Goal: Information Seeking & Learning: Learn about a topic

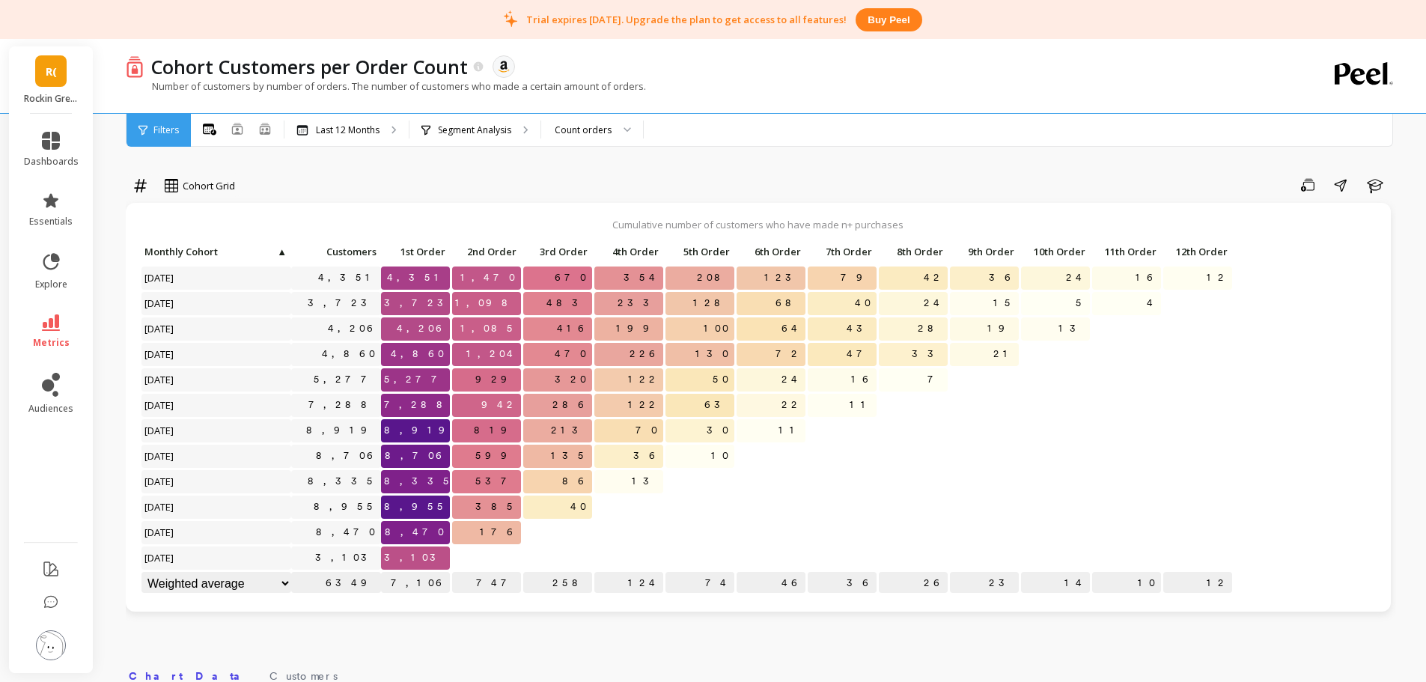
click at [33, 189] on li "essentials" at bounding box center [51, 210] width 73 height 54
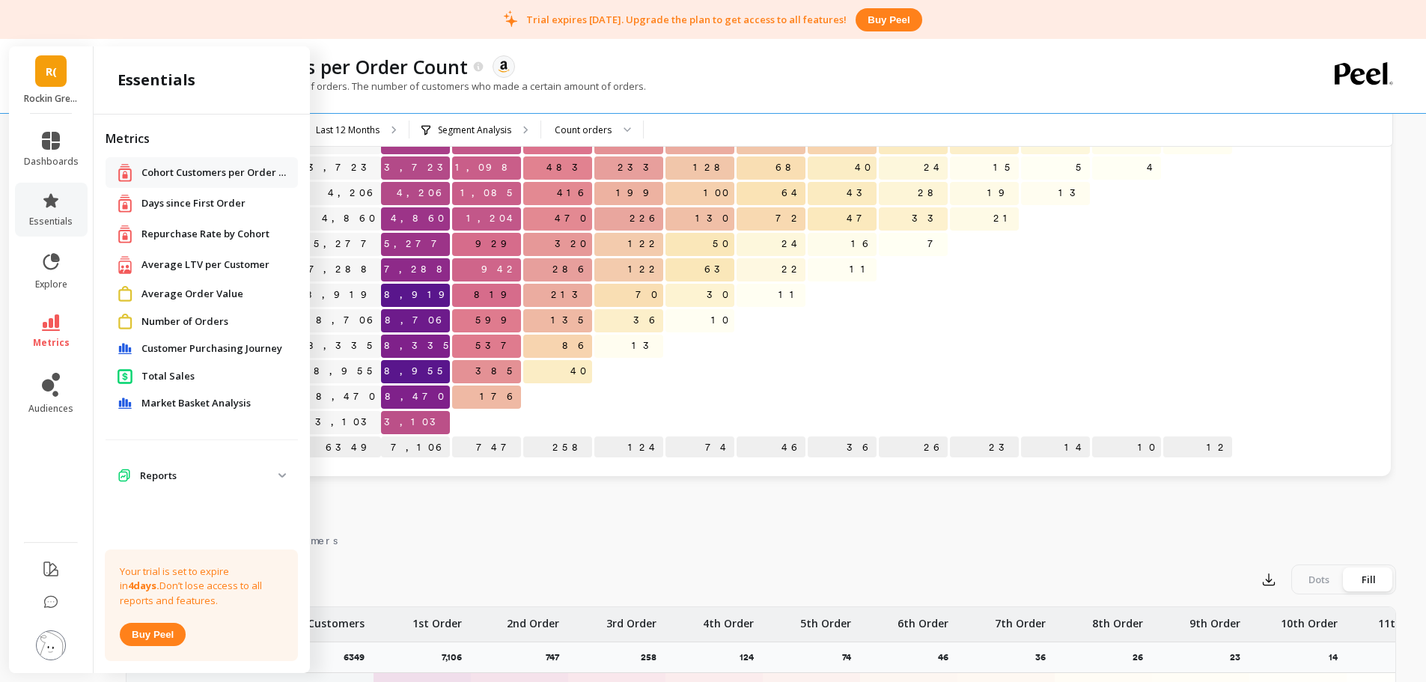
scroll to position [249, 0]
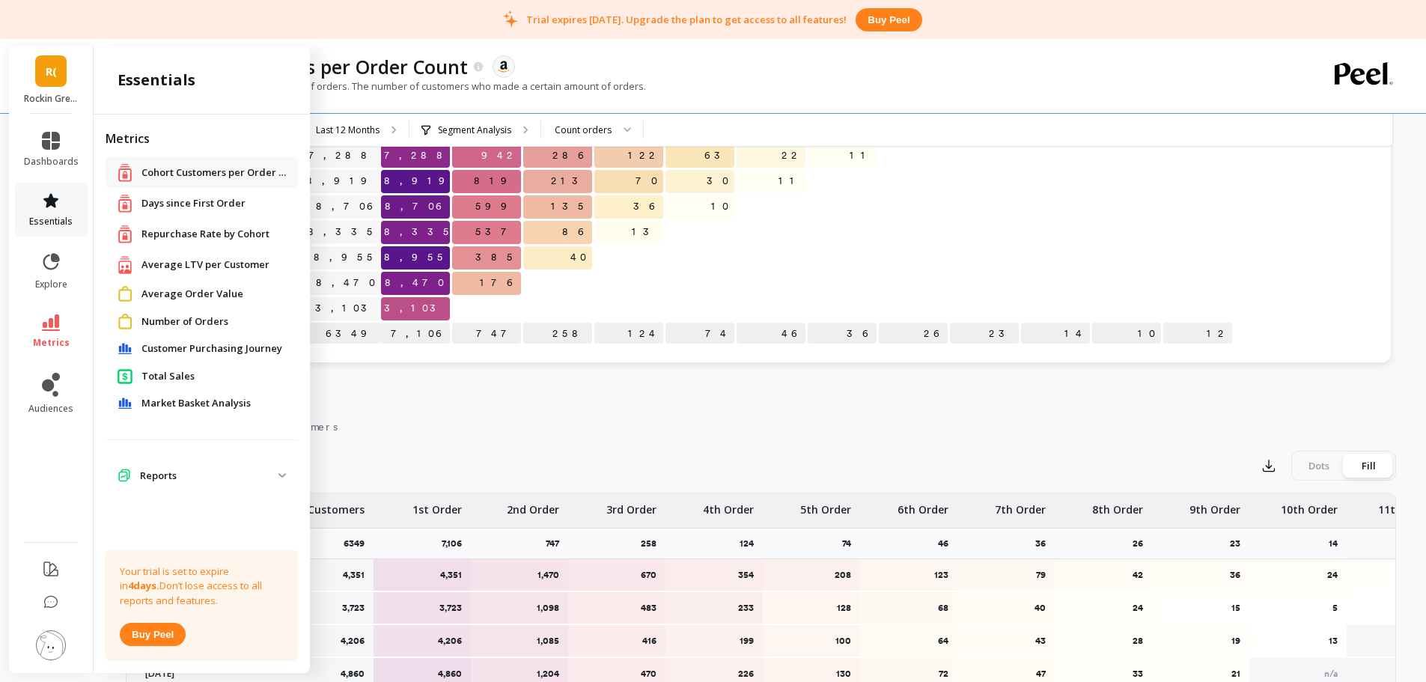
click at [72, 211] on link "essentials" at bounding box center [51, 210] width 55 height 36
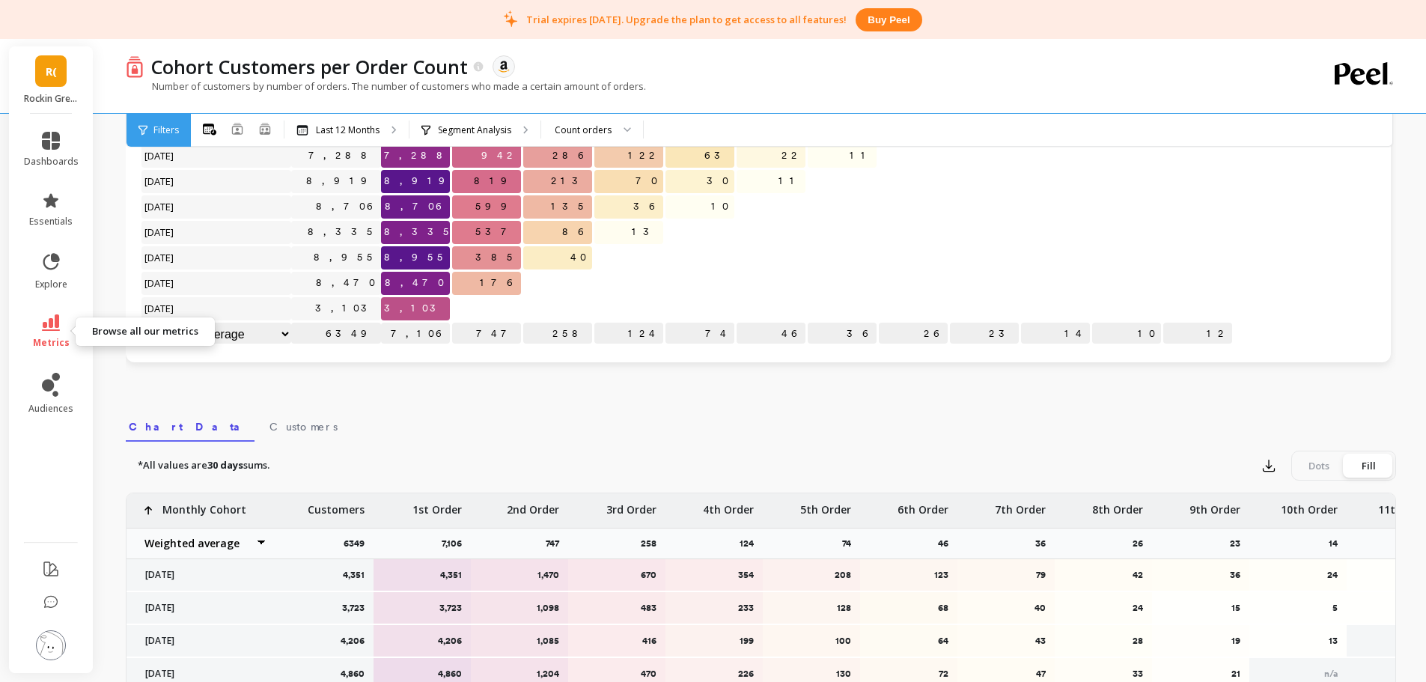
click at [67, 320] on link "metrics" at bounding box center [51, 331] width 55 height 34
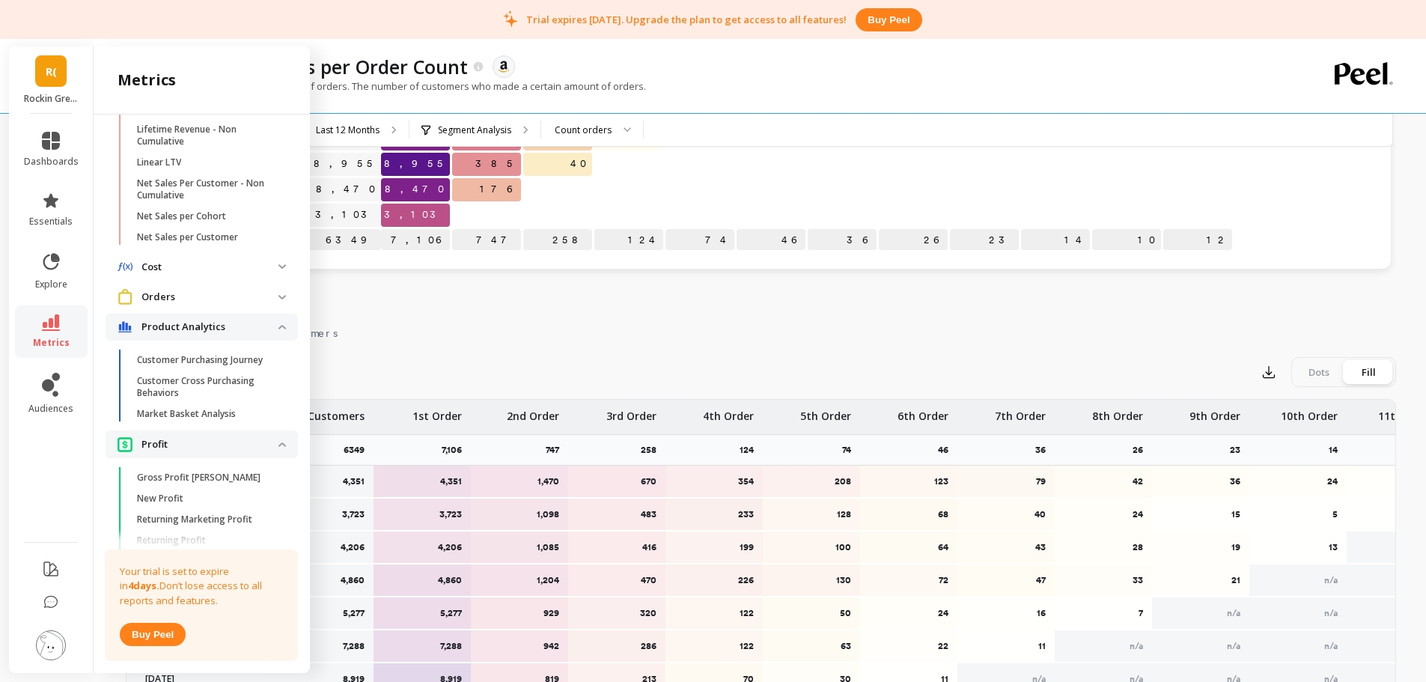
scroll to position [623, 0]
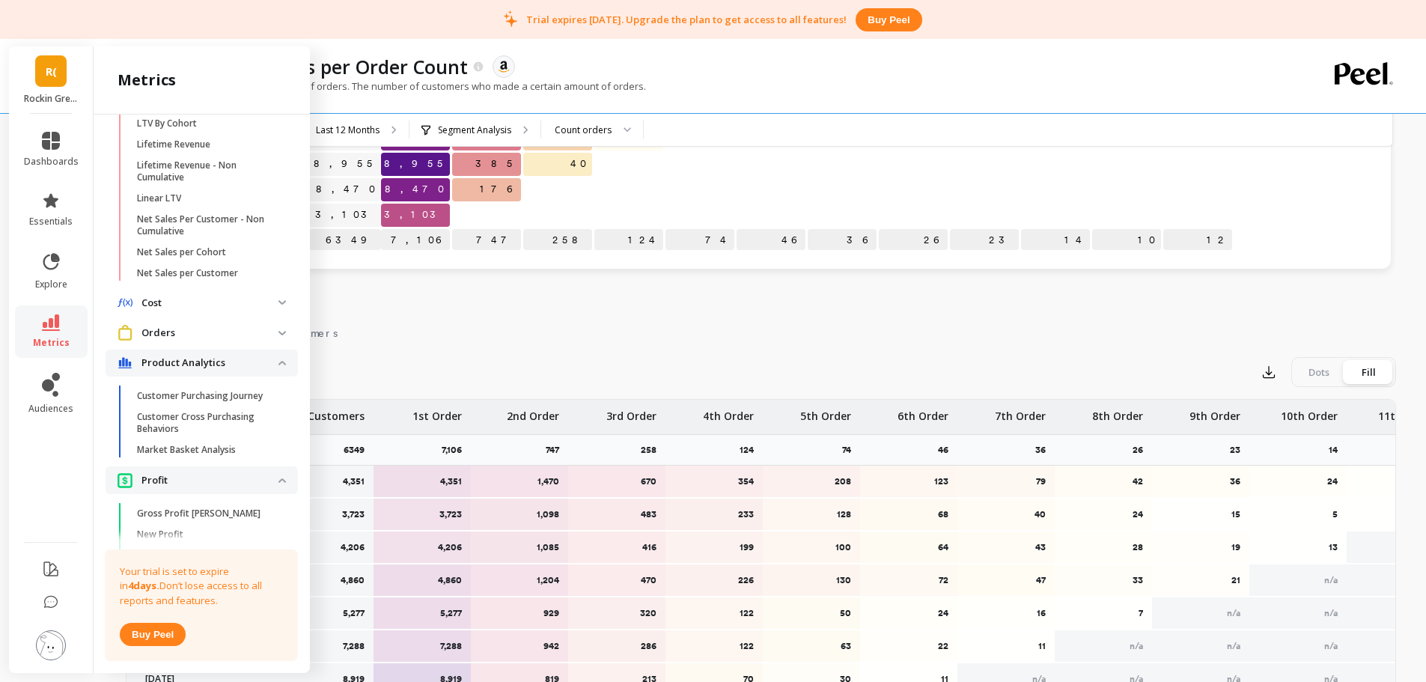
click at [270, 310] on span "Cost" at bounding box center [202, 303] width 192 height 27
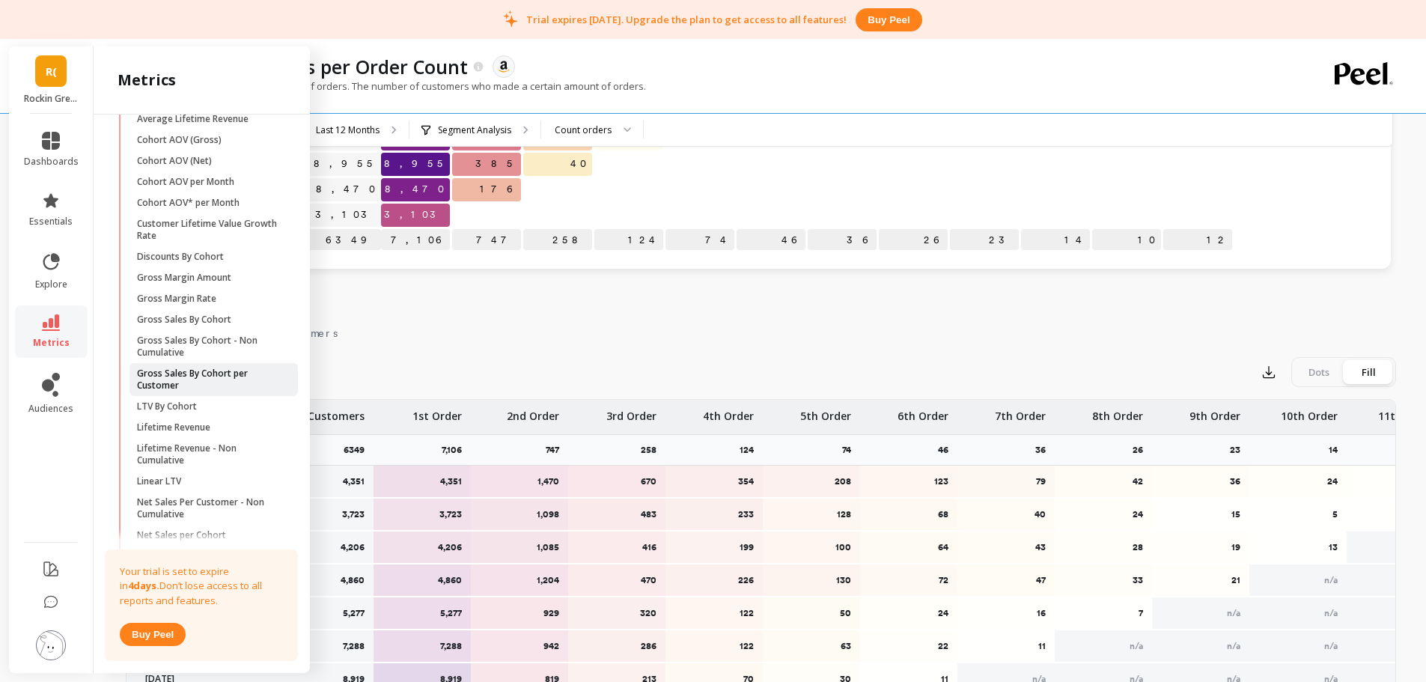
scroll to position [249, 0]
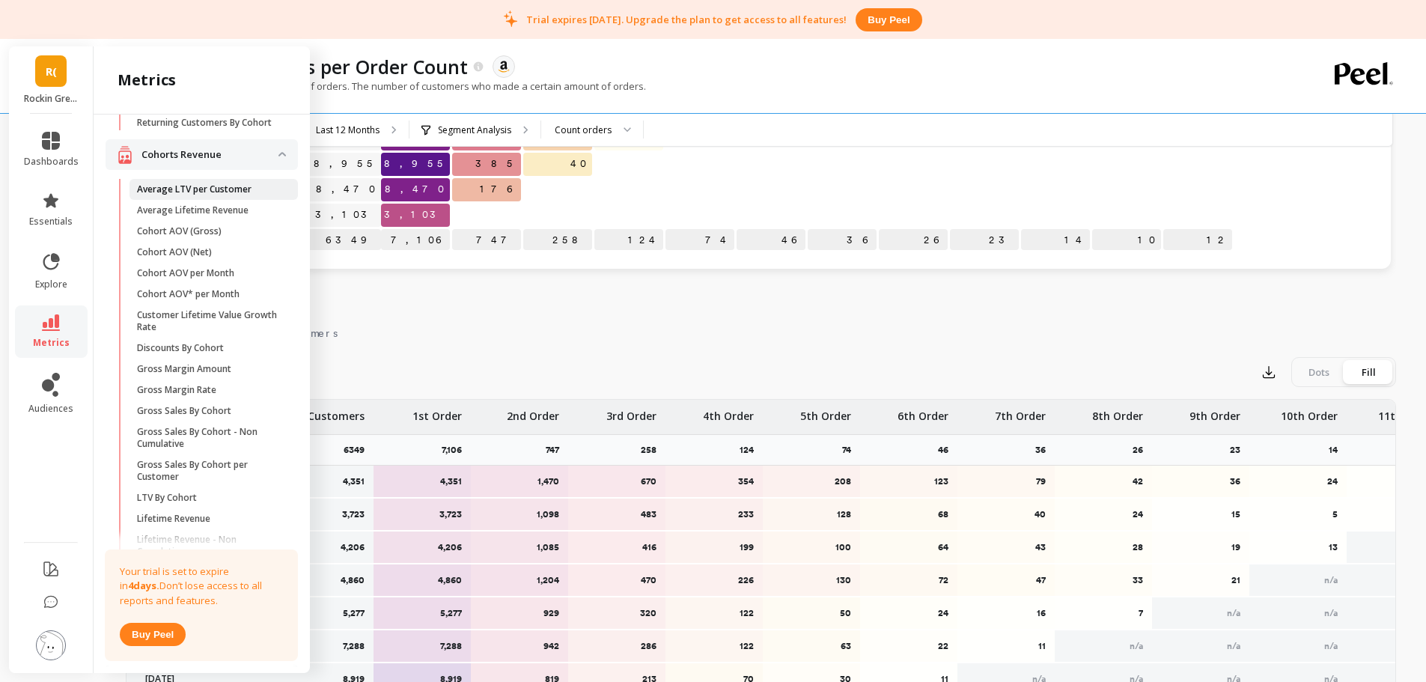
click at [192, 195] on p "Average LTV per Customer" at bounding box center [194, 189] width 115 height 12
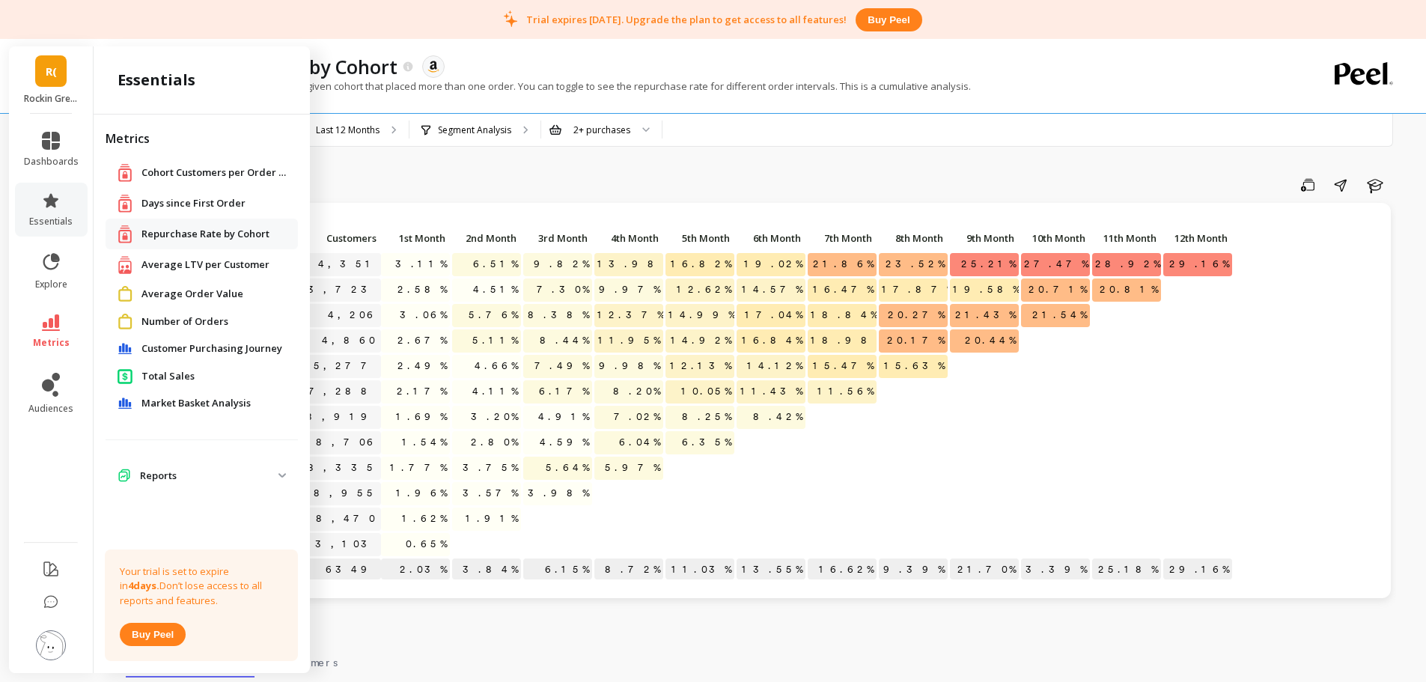
scroll to position [1, 0]
click at [46, 153] on link "dashboards" at bounding box center [51, 150] width 55 height 36
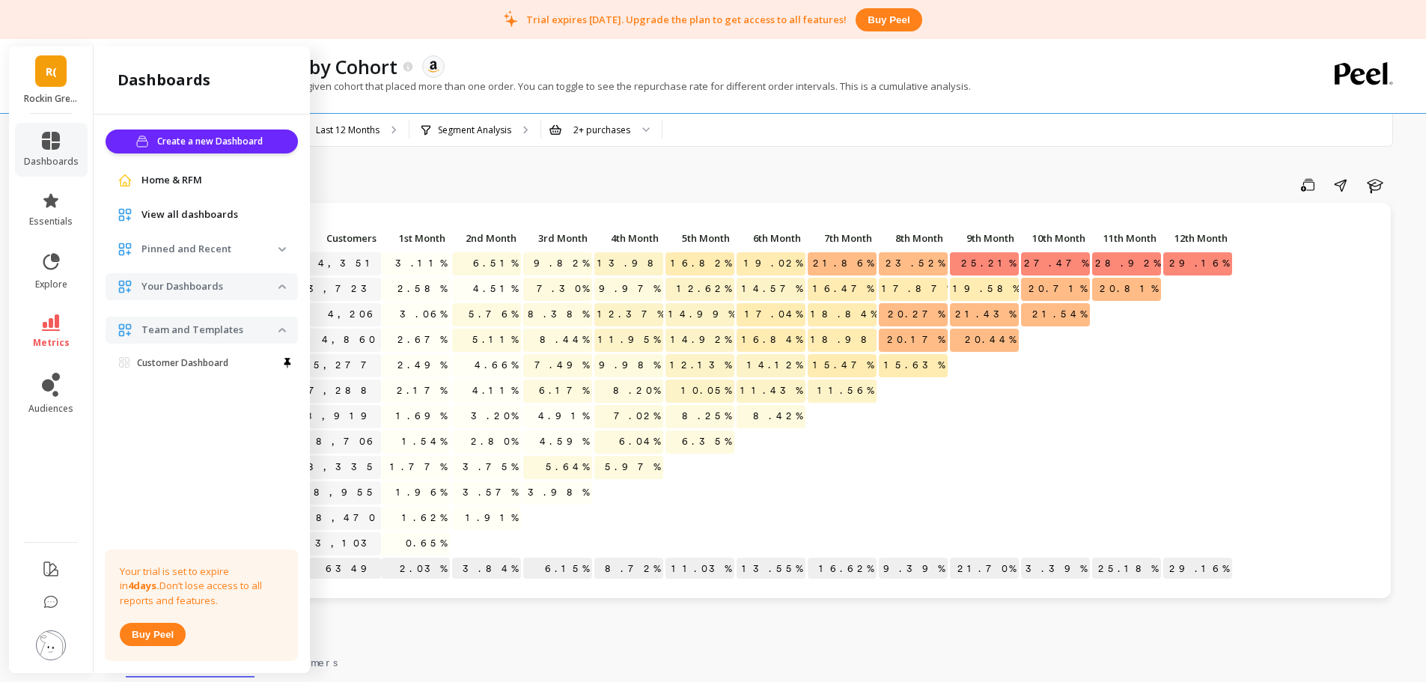
click at [165, 216] on span "View all dashboards" at bounding box center [189, 214] width 97 height 15
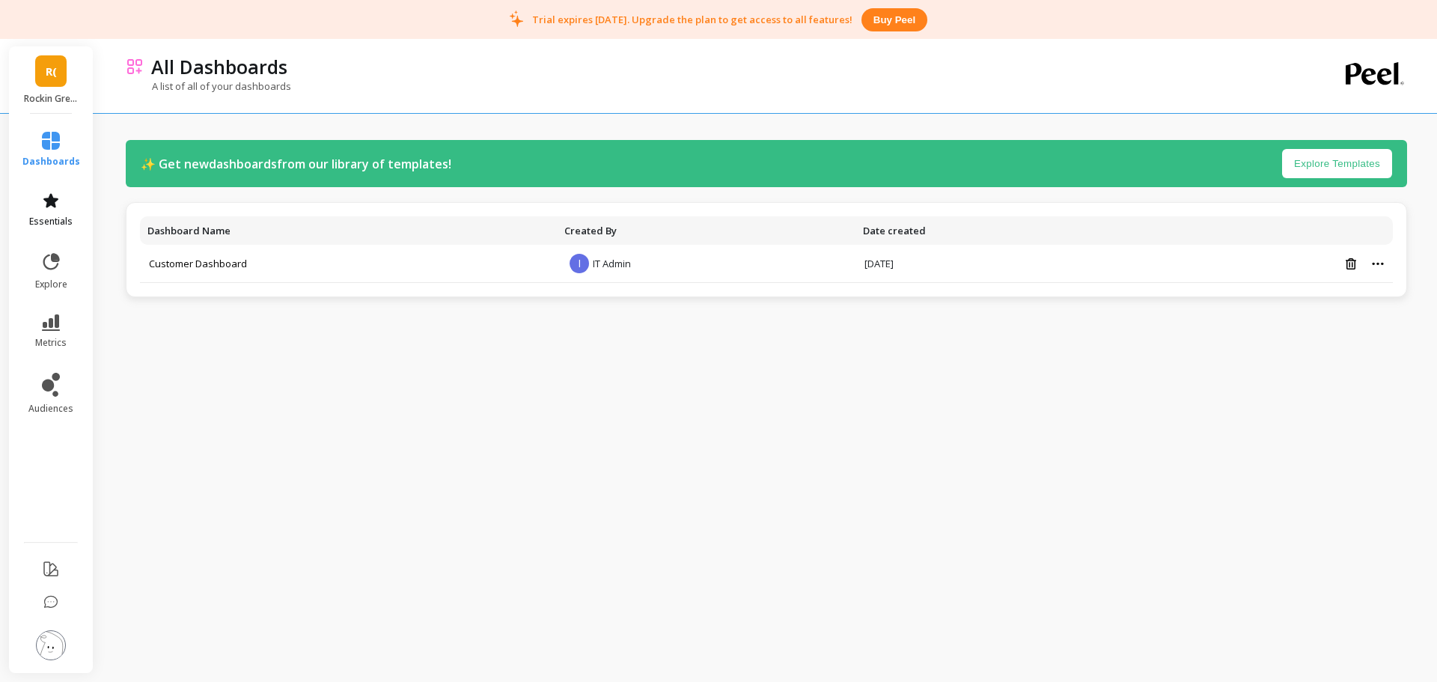
click at [55, 213] on link "essentials" at bounding box center [51, 210] width 58 height 36
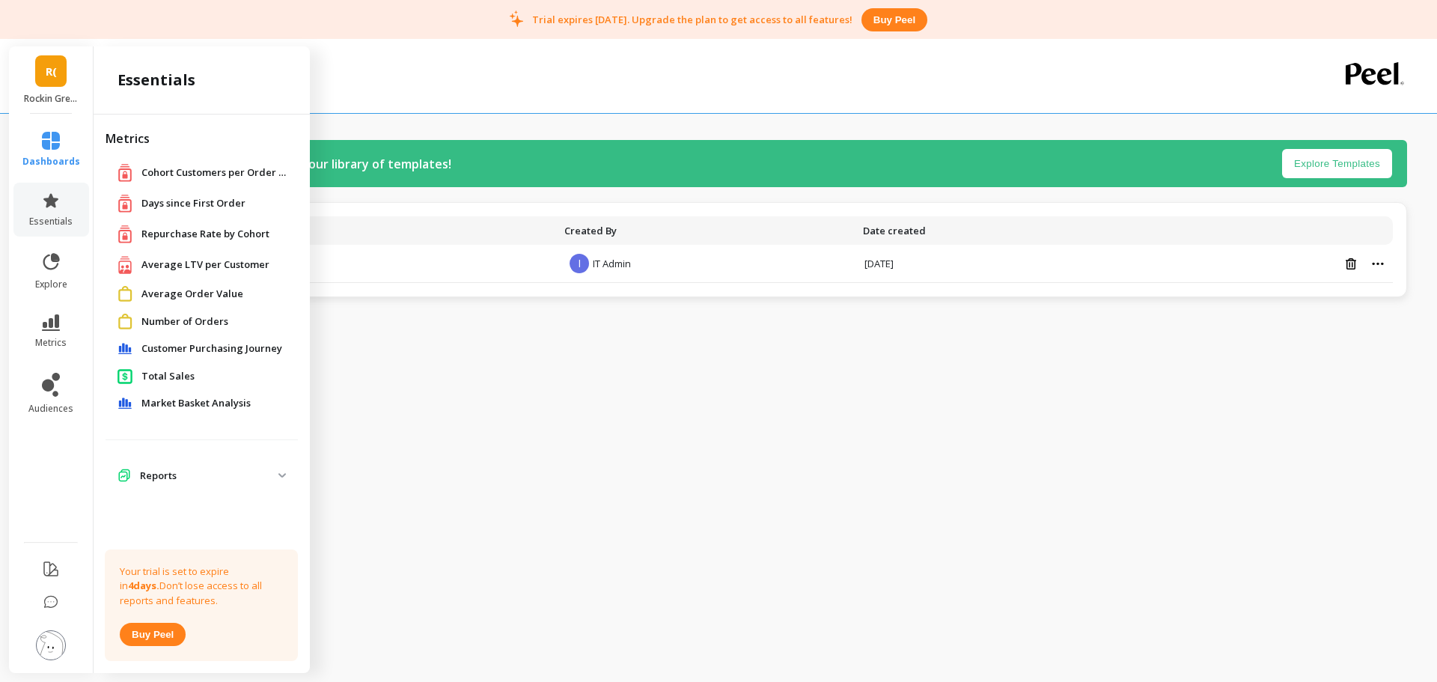
click at [179, 182] on div "Cohort Customers per Order Count Cohort Customers per Order Count" at bounding box center [205, 172] width 174 height 19
click at [189, 174] on span "Cohort Customers per Order Count" at bounding box center [216, 172] width 150 height 15
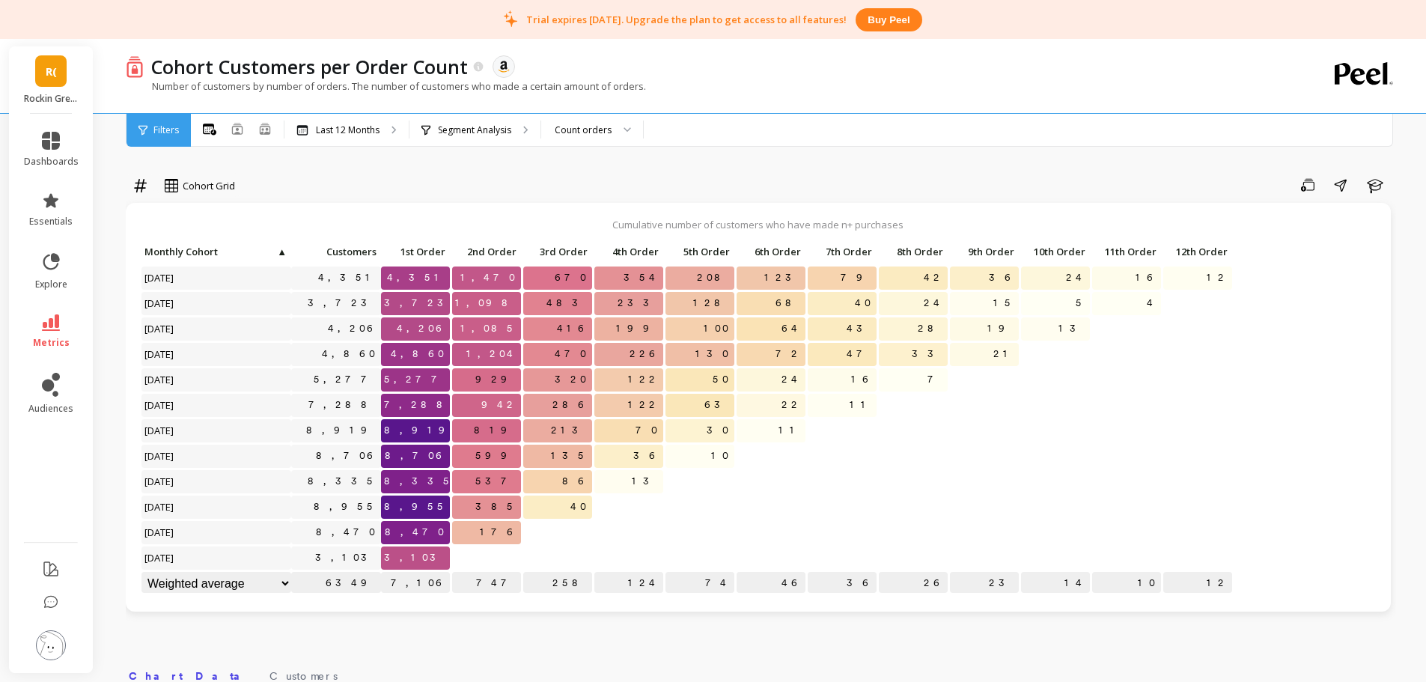
click at [1361, 73] on icon at bounding box center [1364, 73] width 58 height 22
click at [1364, 75] on icon at bounding box center [1364, 73] width 58 height 23
click at [49, 88] on div "R( Rockin Green (Essor)" at bounding box center [51, 79] width 84 height 67
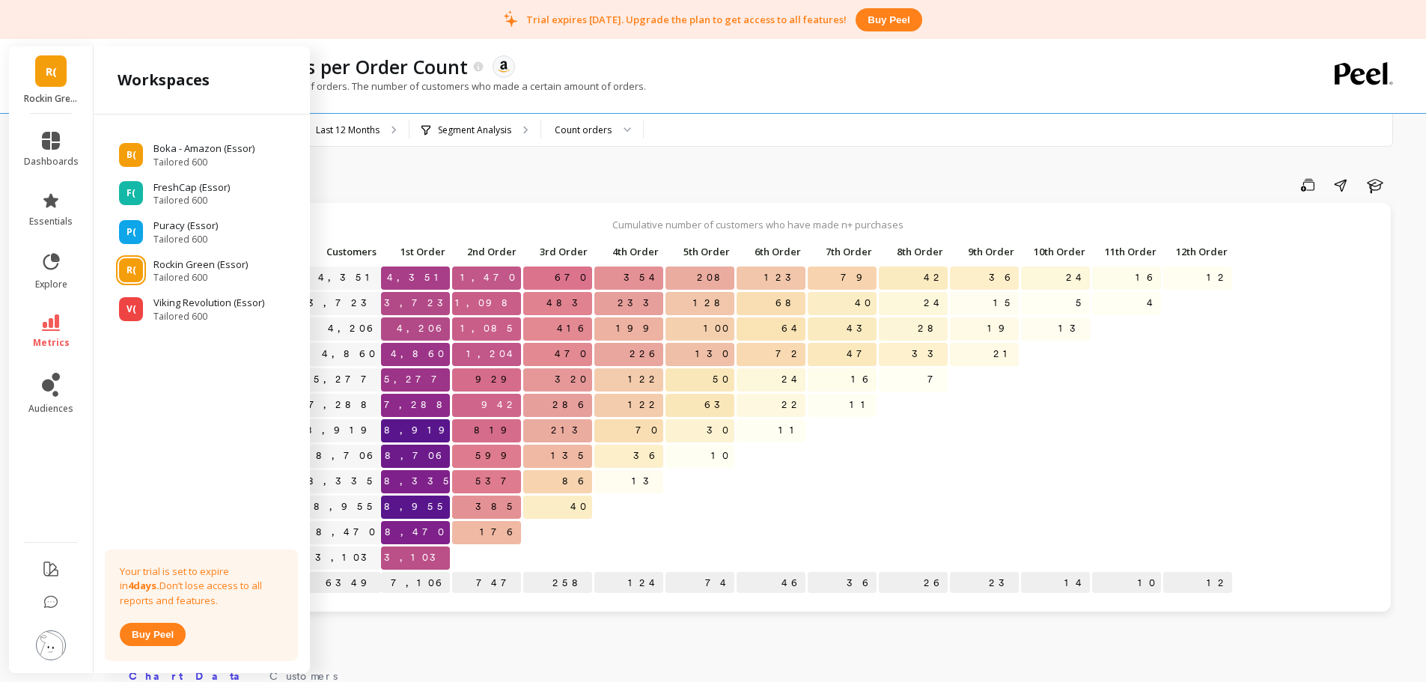
click at [972, 162] on div "Cohort Grid Save Share Learn Cumulative number of customers who have made n+ pu…" at bounding box center [761, 657] width 1270 height 1195
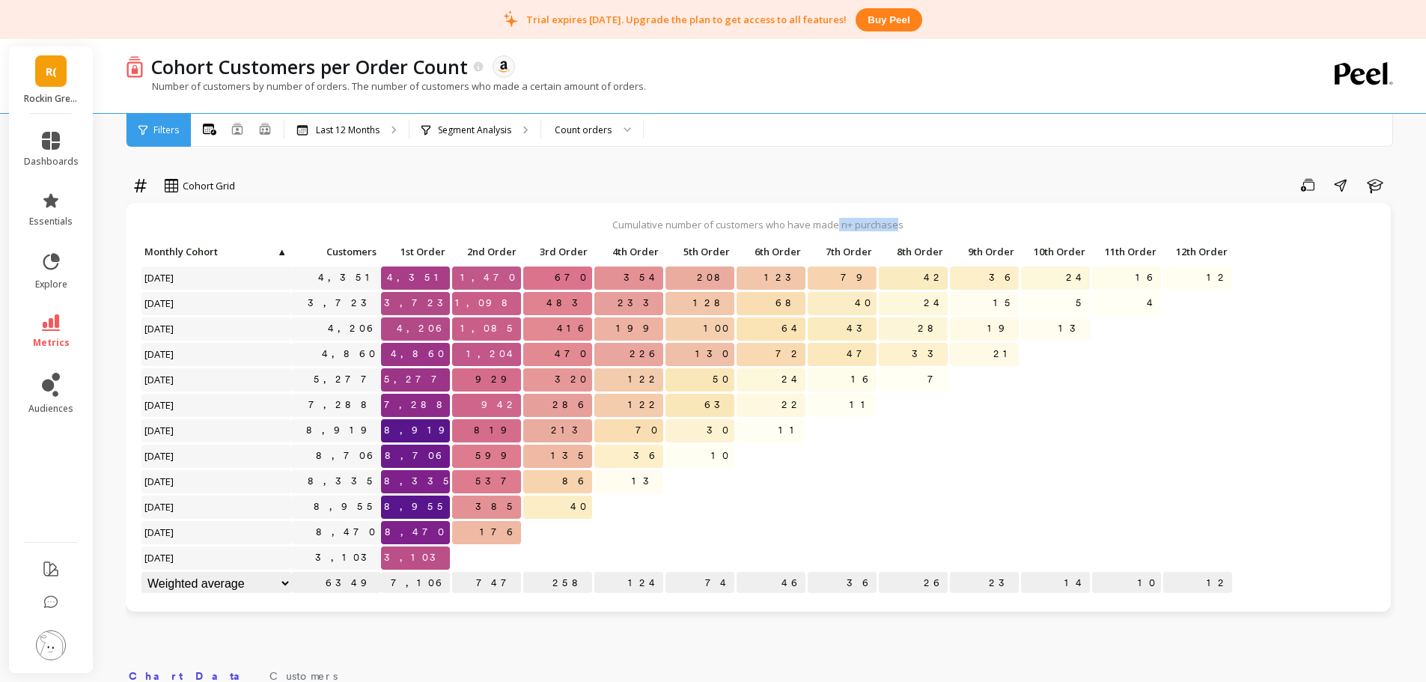
drag, startPoint x: 897, startPoint y: 223, endPoint x: 838, endPoint y: 228, distance: 60.1
click at [838, 228] on p "Cumulative number of customers who have made n+ purchases" at bounding box center [758, 224] width 1235 height 13
drag, startPoint x: 422, startPoint y: 277, endPoint x: 448, endPoint y: 277, distance: 25.4
click at [448, 277] on span "4,351" at bounding box center [417, 277] width 66 height 22
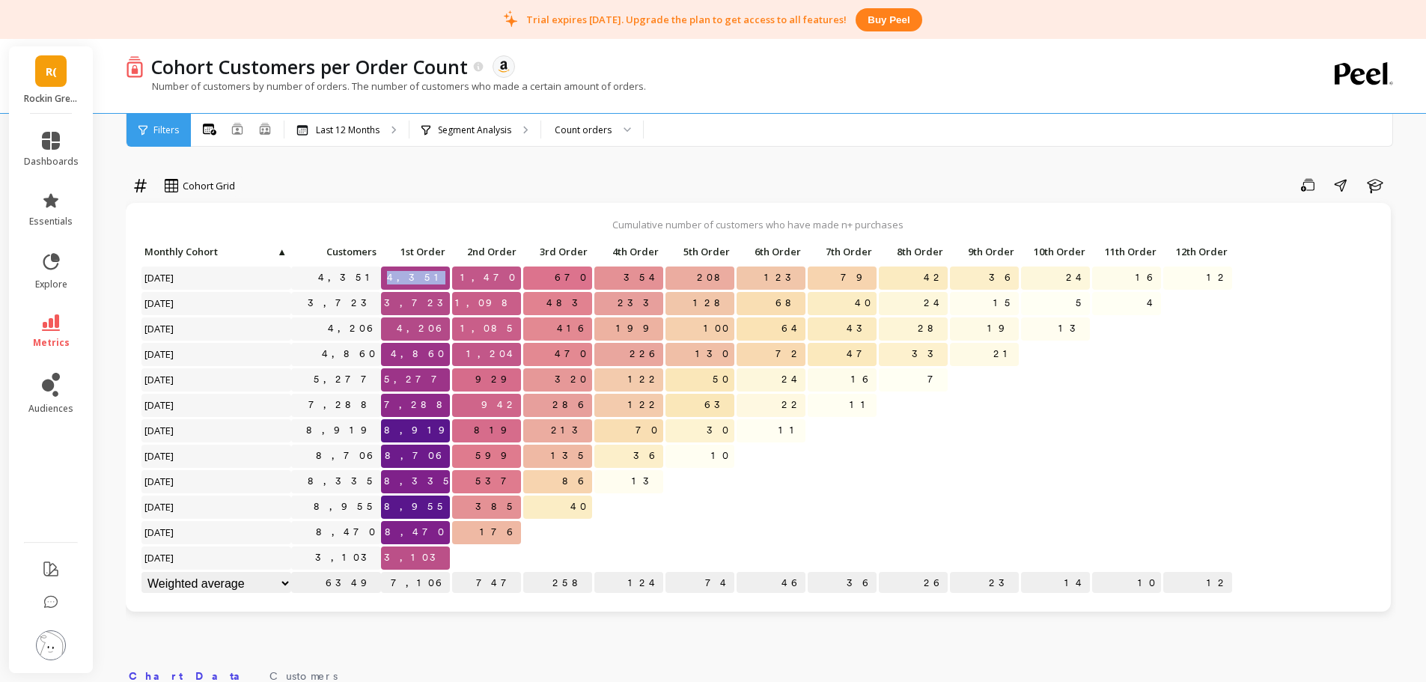
click at [427, 277] on span "4,351" at bounding box center [417, 277] width 66 height 22
drag, startPoint x: 484, startPoint y: 279, endPoint x: 498, endPoint y: 279, distance: 13.5
click at [498, 279] on p "1,470" at bounding box center [486, 277] width 69 height 22
click at [498, 279] on span "1,470" at bounding box center [489, 277] width 64 height 22
click at [53, 333] on link "metrics" at bounding box center [51, 331] width 55 height 34
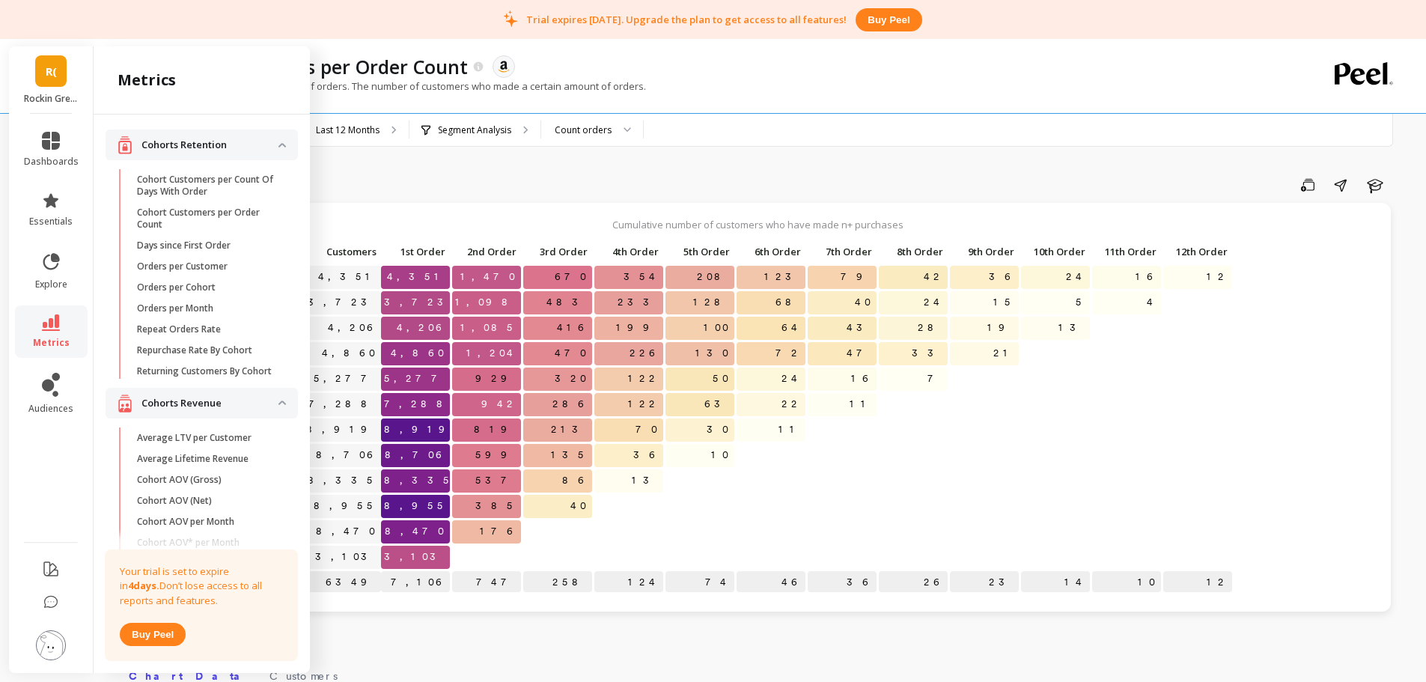
scroll to position [249, 0]
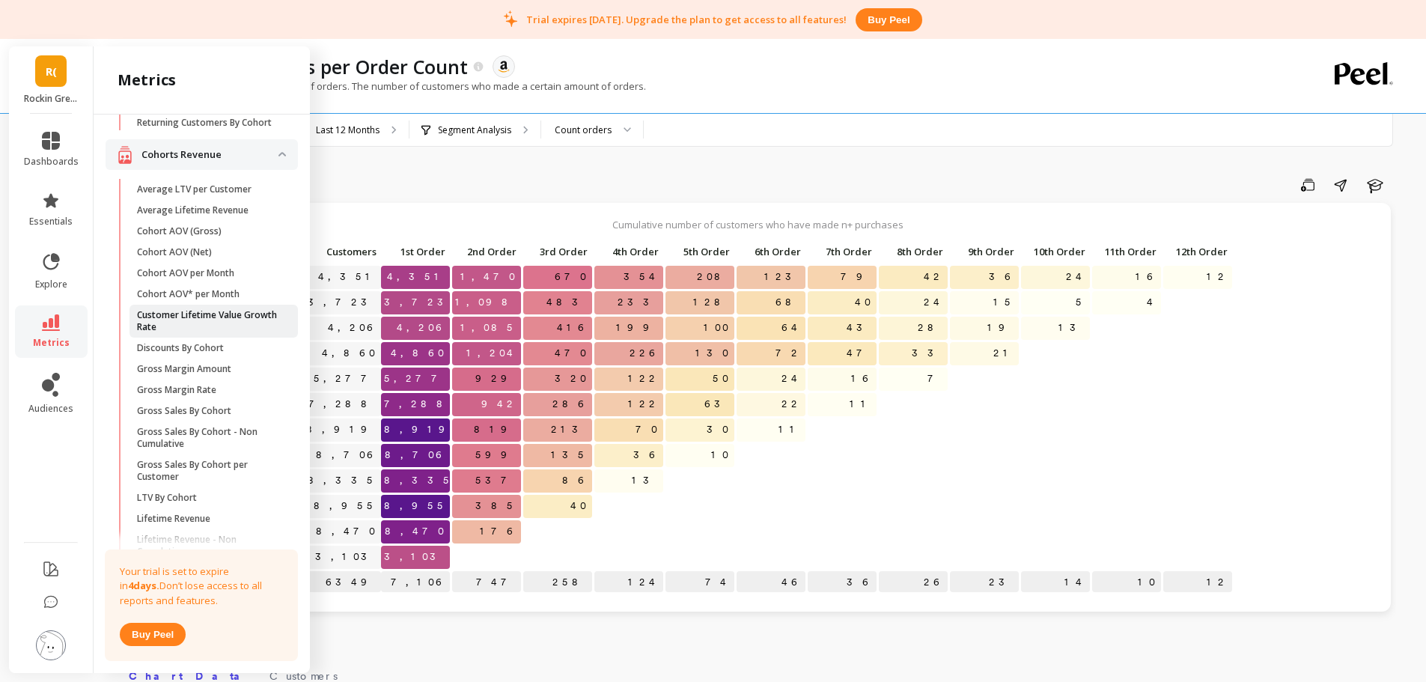
click at [166, 333] on p "Customer Lifetime Value Growth Rate" at bounding box center [208, 321] width 143 height 24
